Goal: Transaction & Acquisition: Purchase product/service

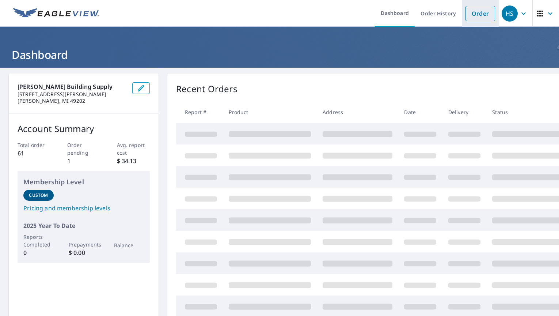
click at [480, 17] on link "Order" at bounding box center [480, 13] width 30 height 15
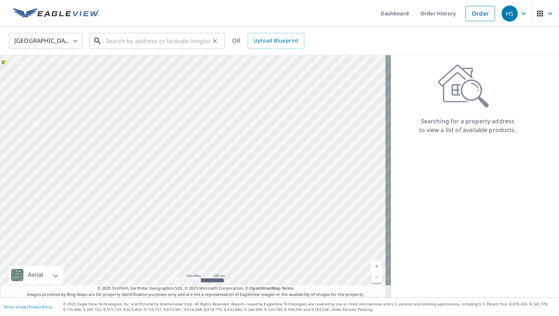
click at [106, 39] on input "text" at bounding box center [158, 41] width 104 height 20
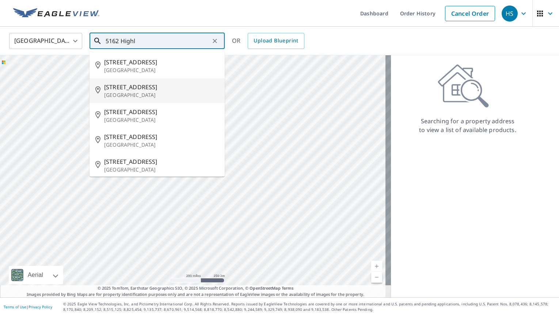
click at [143, 93] on p "[GEOGRAPHIC_DATA]" at bounding box center [161, 94] width 115 height 7
type input "[STREET_ADDRESS]"
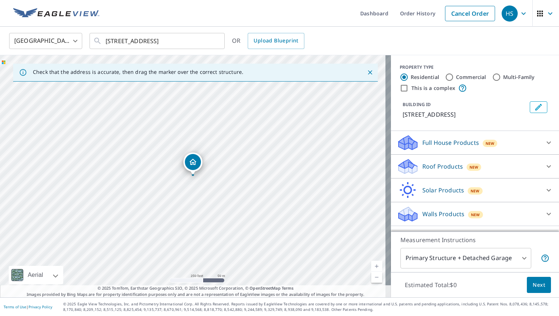
click at [544, 168] on icon at bounding box center [548, 166] width 9 height 9
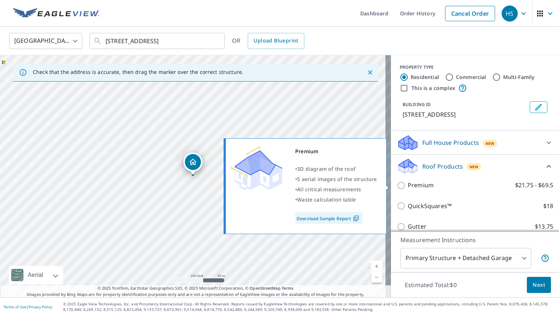
click at [397, 186] on input "Premium $21.75 - $69.5" at bounding box center [402, 185] width 11 height 9
checkbox input "true"
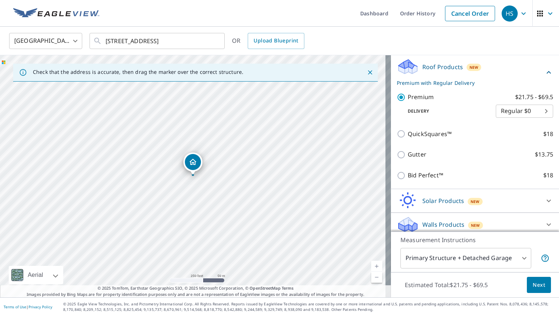
scroll to position [104, 0]
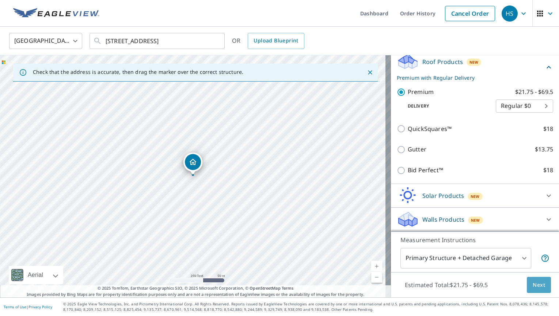
click at [533, 285] on span "Next" at bounding box center [539, 284] width 12 height 9
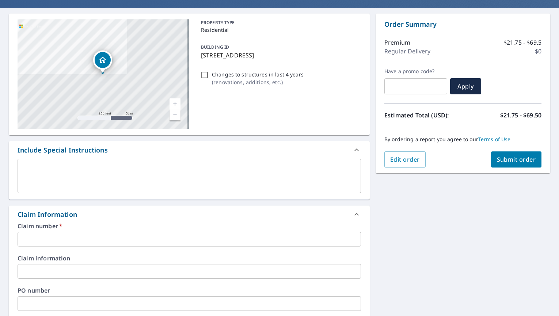
scroll to position [73, 0]
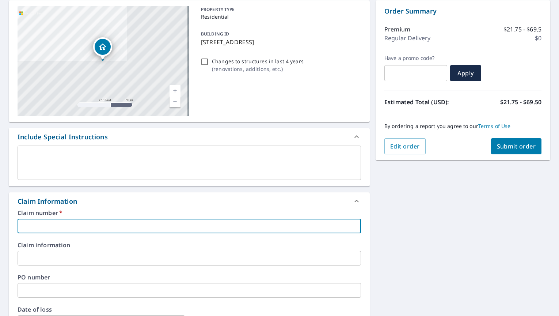
click at [31, 221] on input "text" at bounding box center [189, 225] width 343 height 15
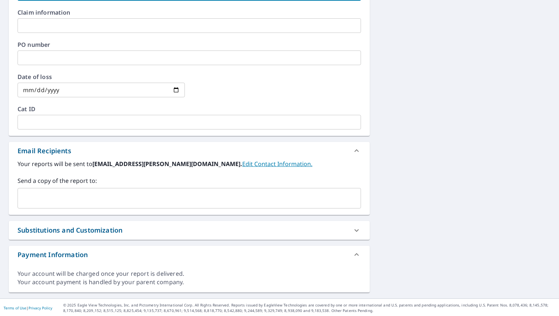
scroll to position [306, 0]
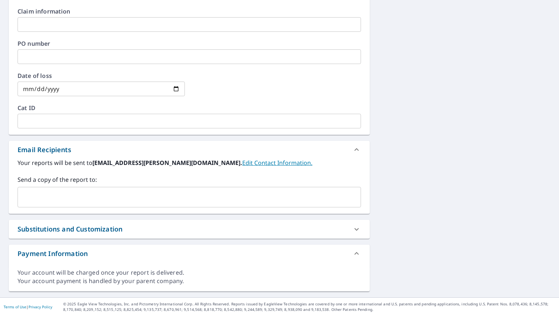
type input "7943673"
click at [21, 194] on input "text" at bounding box center [184, 197] width 326 height 14
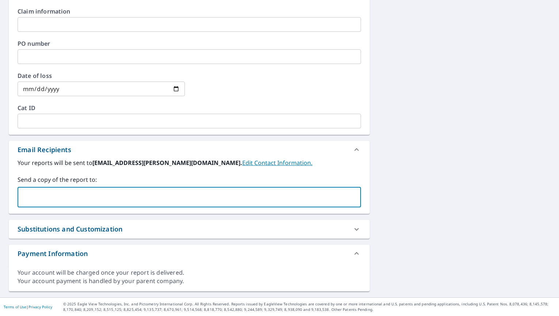
click at [30, 194] on input "text" at bounding box center [184, 197] width 326 height 14
paste input "[PERSON_NAME][EMAIL_ADDRESS][DOMAIN_NAME]"
type input "[PERSON_NAME][EMAIL_ADDRESS][DOMAIN_NAME]"
click at [153, 198] on input "text" at bounding box center [249, 197] width 193 height 14
paste input "[PERSON_NAME][EMAIL_ADDRESS][DOMAIN_NAME]"
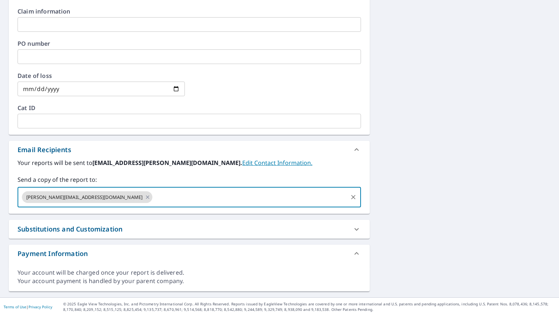
type input "[PERSON_NAME][EMAIL_ADDRESS][DOMAIN_NAME]"
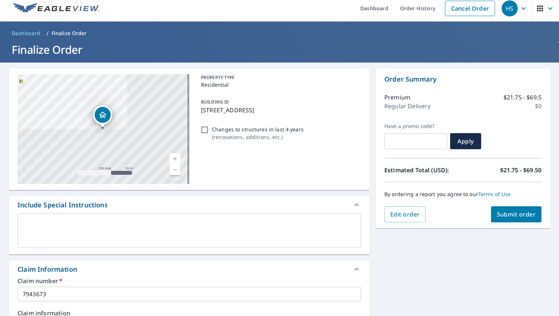
scroll to position [0, 0]
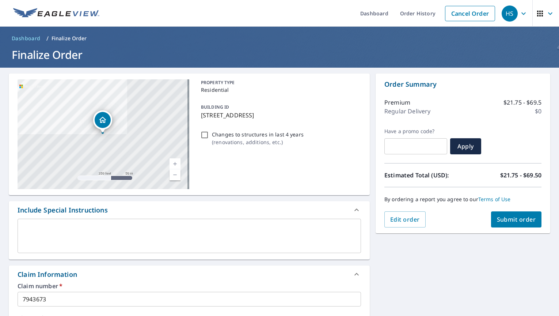
click at [510, 222] on span "Submit order" at bounding box center [516, 219] width 39 height 8
